Goal: Information Seeking & Learning: Understand process/instructions

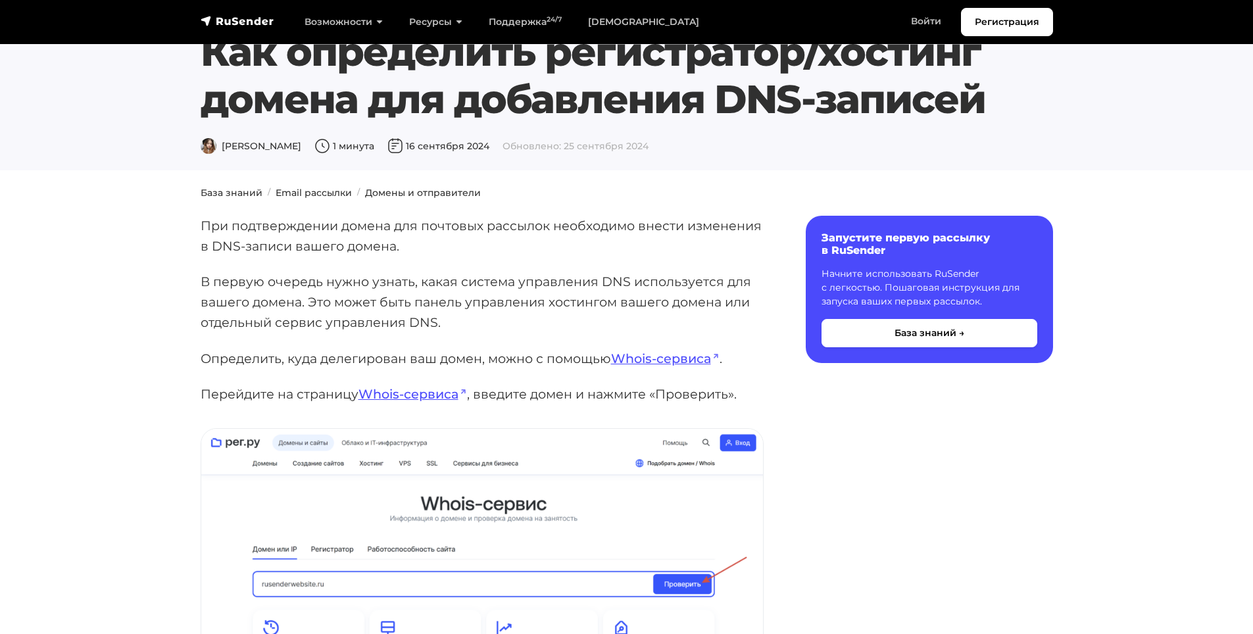
scroll to position [66, 0]
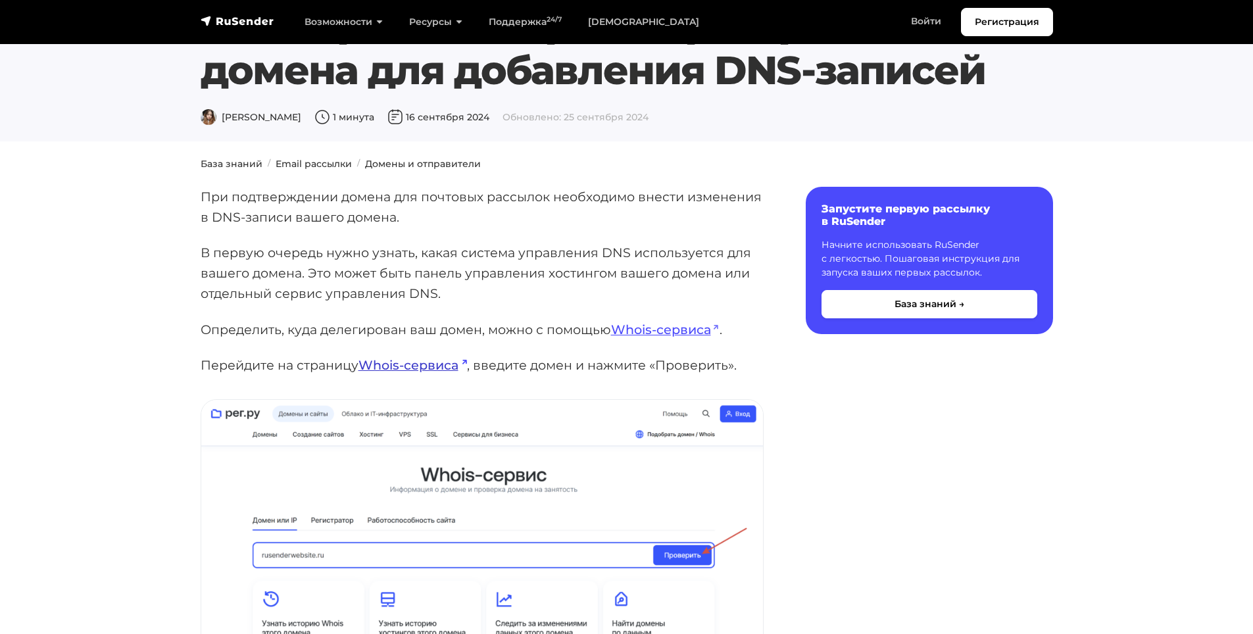
click at [421, 368] on link "Whois-сервиса" at bounding box center [412, 365] width 109 height 16
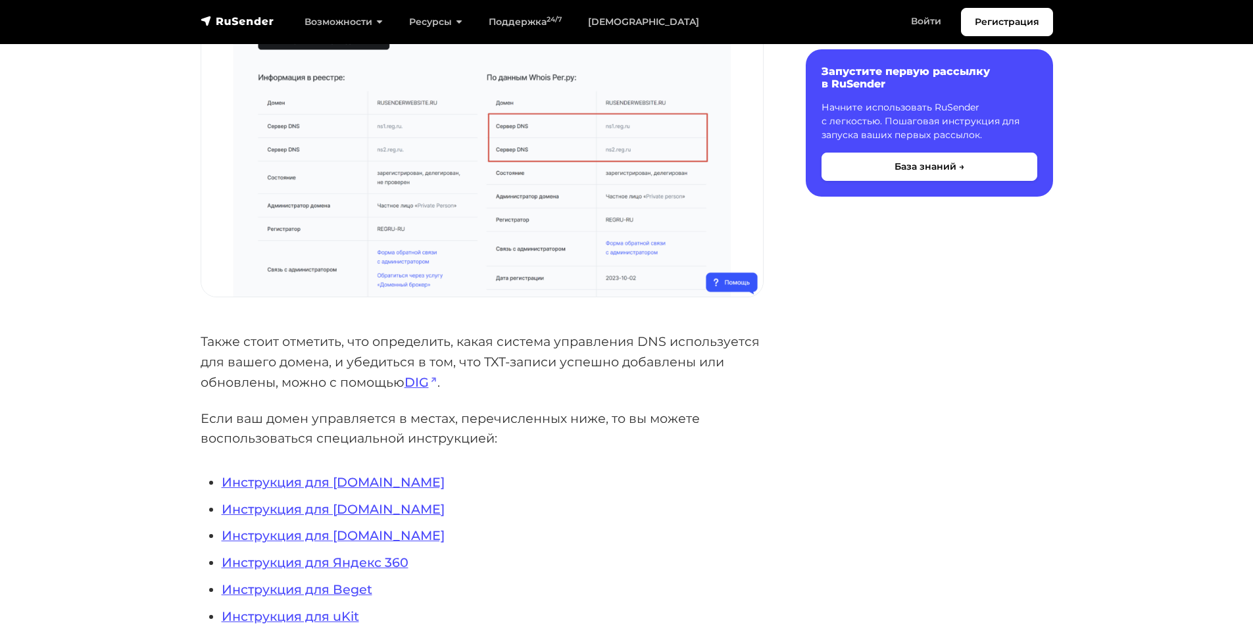
scroll to position [1052, 0]
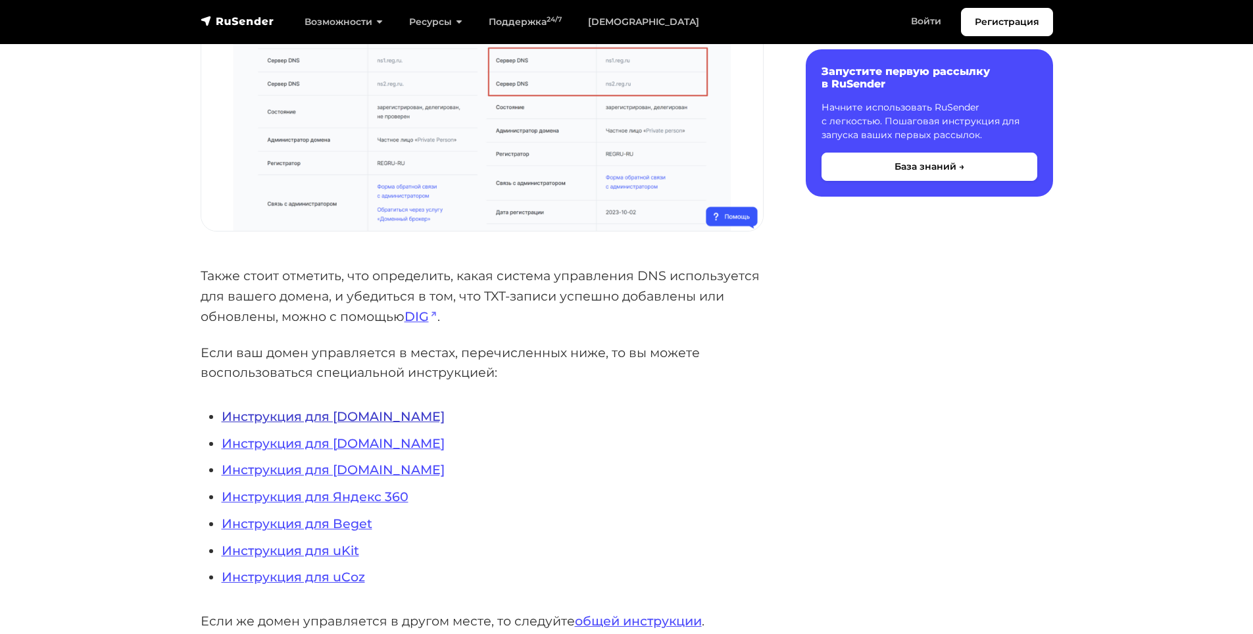
click at [364, 416] on link "Инструкция для REG.RU" at bounding box center [333, 416] width 223 height 16
